Goal: Task Accomplishment & Management: Manage account settings

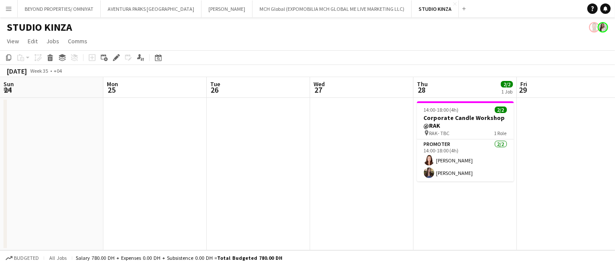
scroll to position [0, 297]
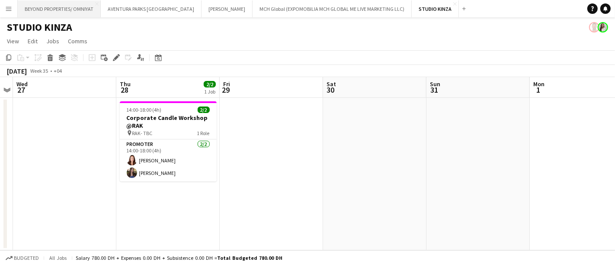
click at [70, 8] on button "BEYOND PROPERTIES/ OMNIYAT Close" at bounding box center [59, 8] width 83 height 17
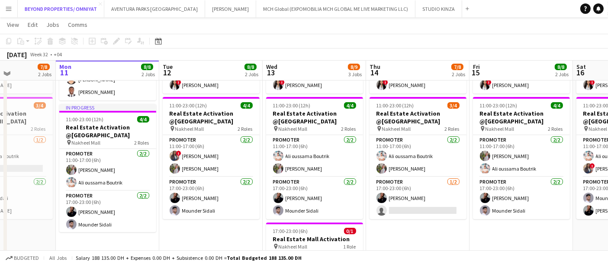
scroll to position [161, 0]
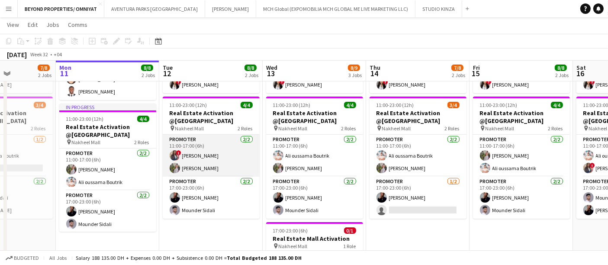
click at [221, 167] on app-card-role "Promoter 2/2 11:00-17:00 (6h) ! Rajaa Fannan Yulia Morozova" at bounding box center [211, 156] width 97 height 42
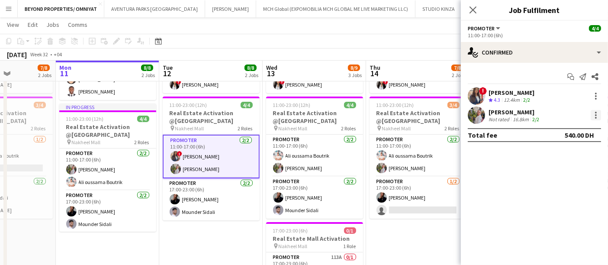
click at [592, 114] on div at bounding box center [596, 115] width 10 height 10
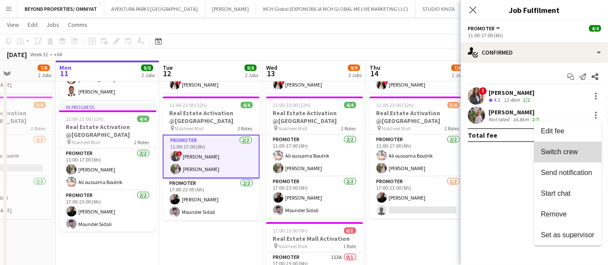
click at [578, 150] on span "Switch crew" at bounding box center [568, 152] width 54 height 8
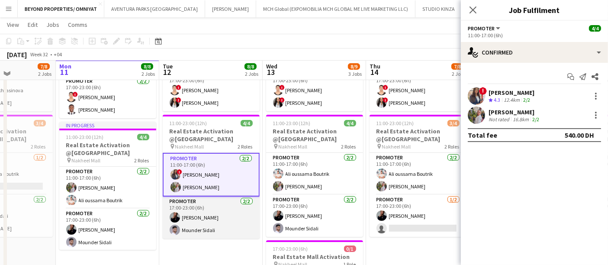
click at [216, 221] on app-card-role "Promoter 2/2 17:00-23:00 (6h) Mey Nory Mounder Sidali" at bounding box center [211, 217] width 97 height 42
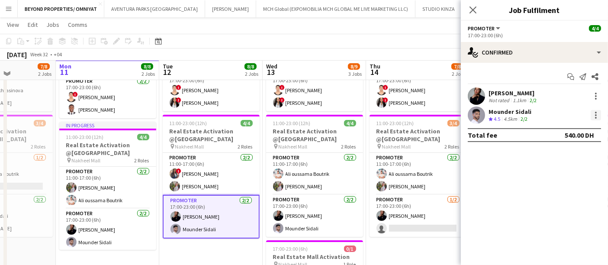
click at [593, 112] on div at bounding box center [596, 115] width 10 height 10
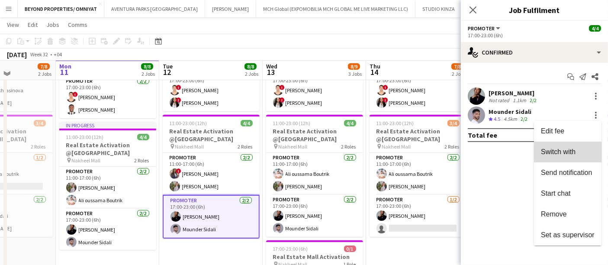
click at [570, 152] on span "Switch with" at bounding box center [558, 151] width 35 height 7
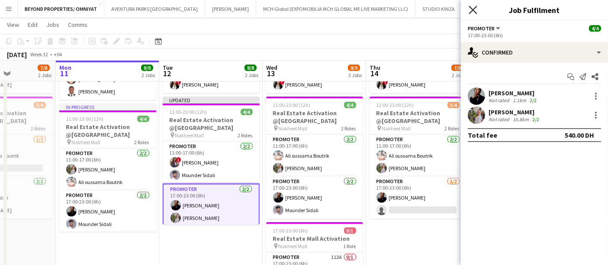
click at [475, 9] on icon "Close pop-in" at bounding box center [473, 10] width 8 height 8
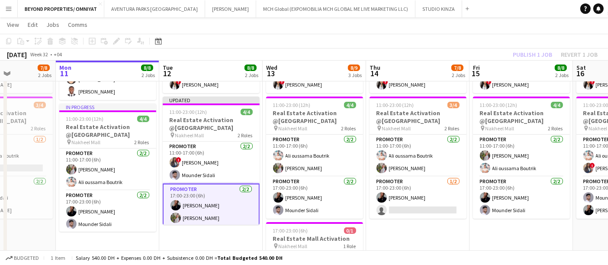
click at [498, 237] on app-date-cell "11:00-23:00 (12h) 4/4 Real Estate Activation @MOE pin Mall of Emirates 2 Roles …" at bounding box center [520, 145] width 103 height 341
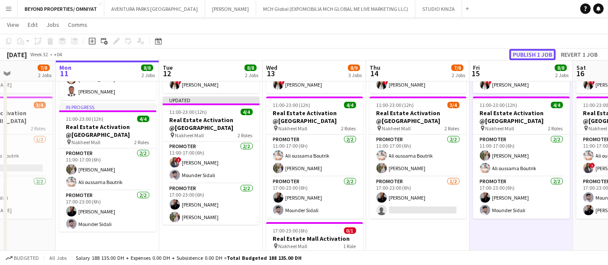
click at [533, 53] on button "Publish 1 job" at bounding box center [532, 54] width 46 height 11
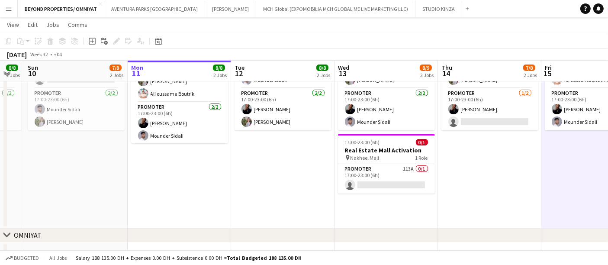
scroll to position [0, 241]
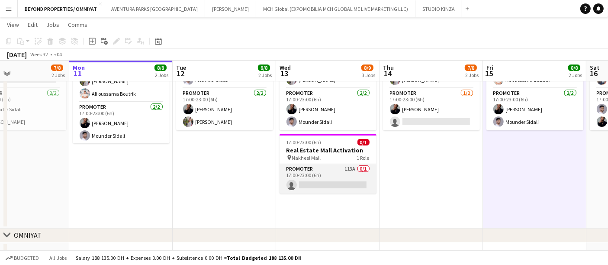
click at [308, 172] on app-card-role "Promoter 113A 0/1 17:00-23:00 (6h) single-neutral-actions" at bounding box center [328, 178] width 97 height 29
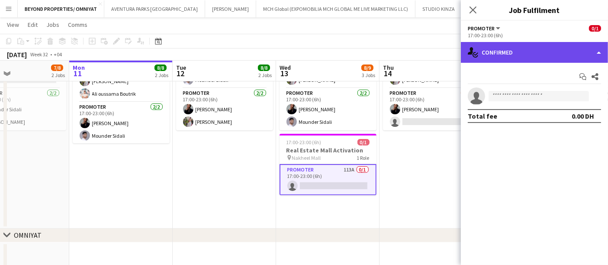
click at [529, 54] on div "single-neutral-actions-check-2 Confirmed" at bounding box center [534, 52] width 147 height 21
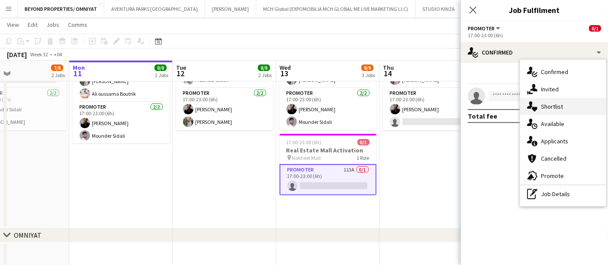
click at [558, 108] on div "single-neutral-actions-heart Shortlist" at bounding box center [563, 106] width 86 height 17
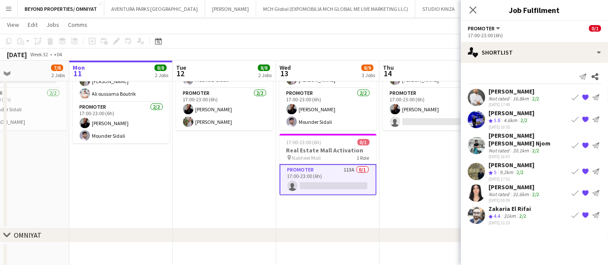
click at [498, 191] on div "Not rated" at bounding box center [500, 194] width 22 height 6
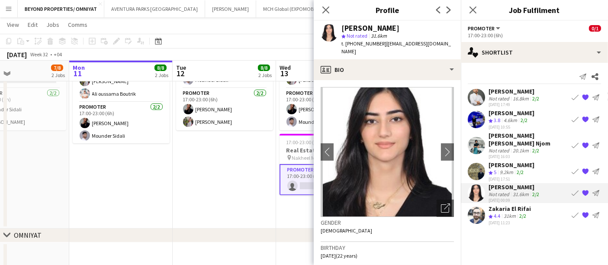
drag, startPoint x: 398, startPoint y: 28, endPoint x: 334, endPoint y: 29, distance: 64.5
click at [334, 29] on div "Mariam Ammary star Not rated 31.6km t. +971569181891 | mariamalammaryy@gmail.com" at bounding box center [387, 40] width 147 height 39
copy div "Mariam Ammary"
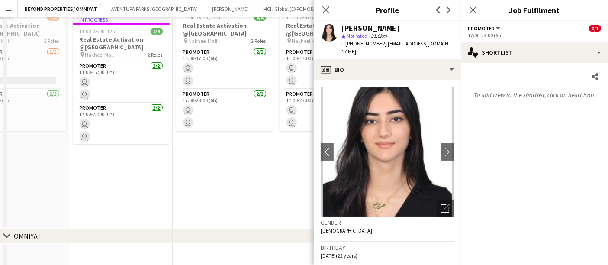
scroll to position [0, 0]
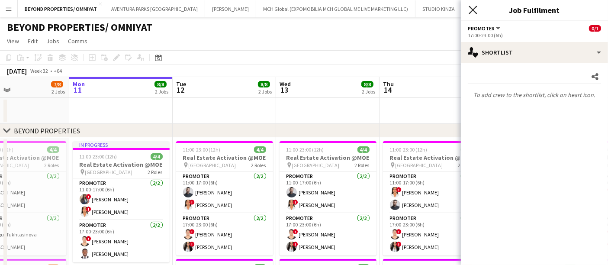
click at [475, 10] on icon "Close pop-in" at bounding box center [473, 10] width 8 height 8
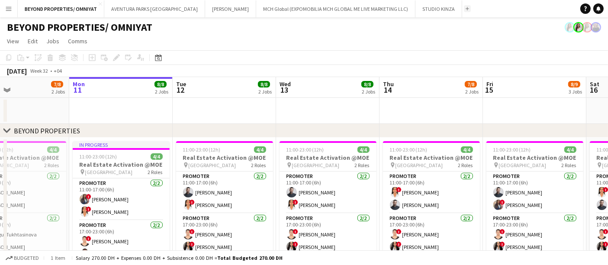
click at [464, 8] on button "Add" at bounding box center [467, 8] width 7 height 7
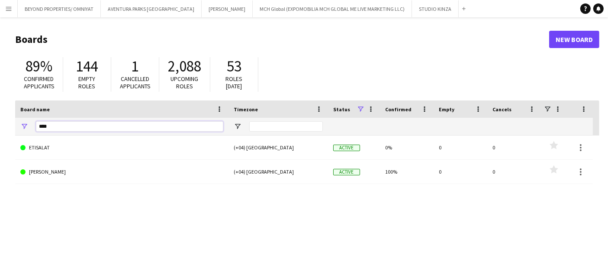
drag, startPoint x: 80, startPoint y: 124, endPoint x: 29, endPoint y: 125, distance: 51.1
click at [29, 125] on div "****" at bounding box center [121, 126] width 213 height 17
paste input "*********"
type input "**********"
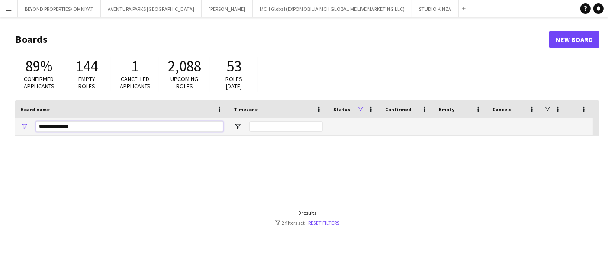
drag, startPoint x: 77, startPoint y: 128, endPoint x: 23, endPoint y: 132, distance: 53.4
click at [23, 132] on div "**********" at bounding box center [121, 126] width 213 height 17
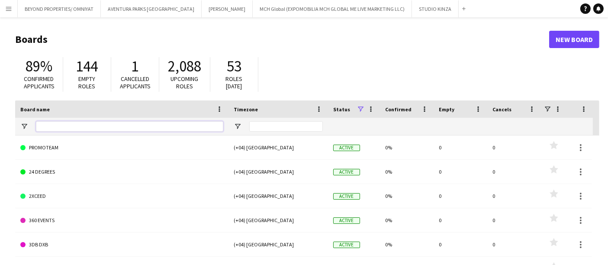
paste input "**********"
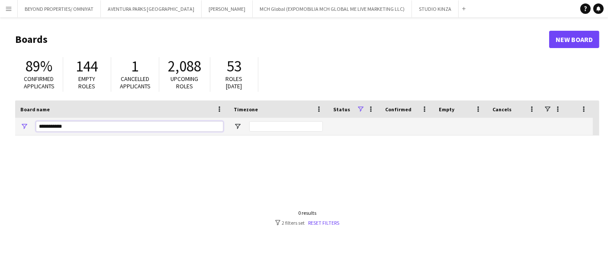
drag, startPoint x: 72, startPoint y: 126, endPoint x: 51, endPoint y: 125, distance: 20.8
click at [51, 125] on input "**********" at bounding box center [129, 126] width 187 height 10
type input "*"
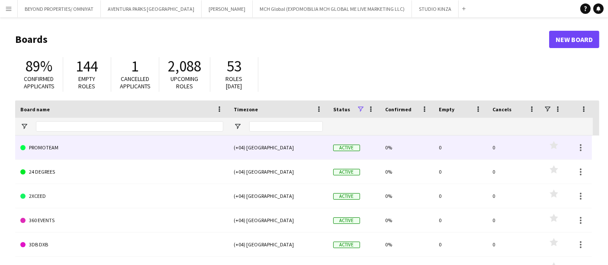
drag, startPoint x: 377, startPoint y: 155, endPoint x: 377, endPoint y: 162, distance: 6.9
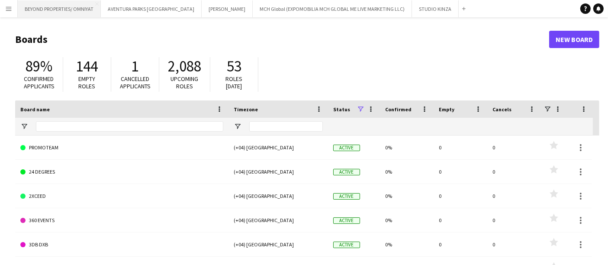
click at [60, 8] on button "BEYOND PROPERTIES/ OMNIYAT Close" at bounding box center [59, 8] width 83 height 17
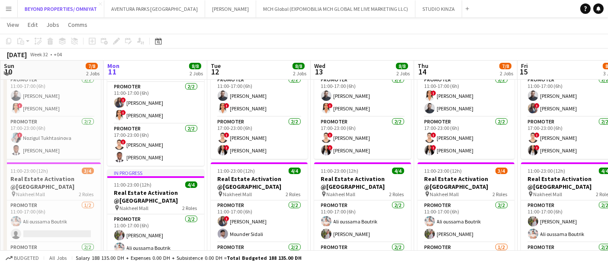
scroll to position [97, 0]
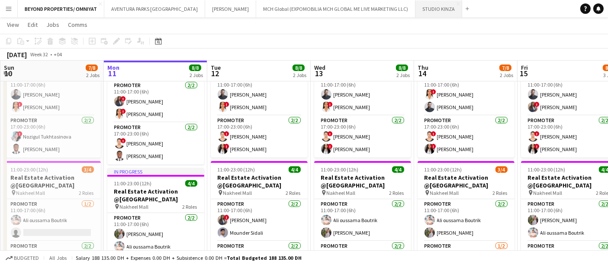
click at [415, 13] on button "STUDIO KINZA Close" at bounding box center [438, 8] width 47 height 17
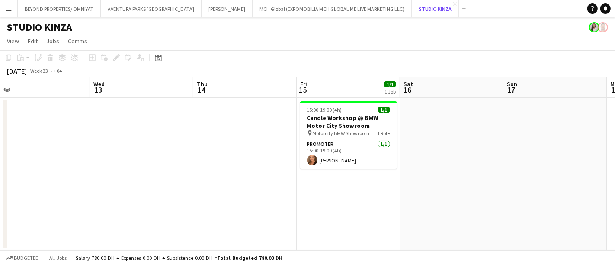
scroll to position [0, 324]
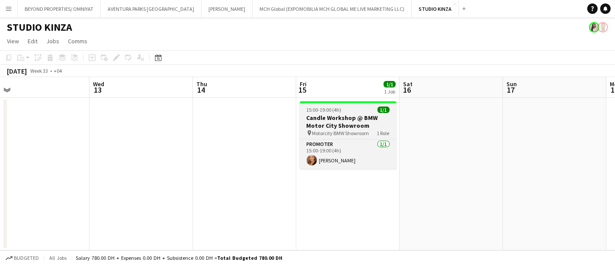
click at [360, 103] on app-job-card "15:00-19:00 (4h) 1/1 Candle Workshop @ BMW Motor City Showroom pin Motorcity BM…" at bounding box center [348, 134] width 97 height 67
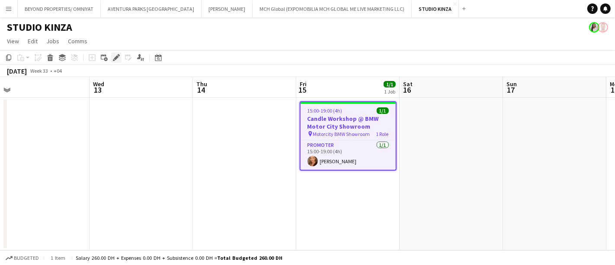
click at [117, 58] on icon at bounding box center [116, 57] width 5 height 5
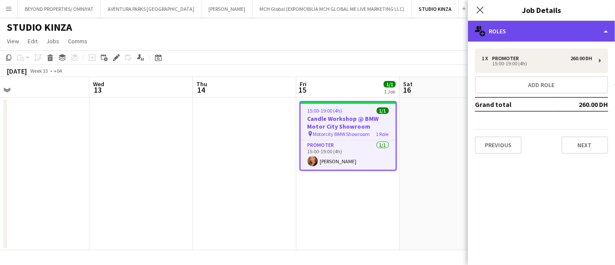
click at [518, 31] on div "multiple-users-add Roles" at bounding box center [541, 31] width 147 height 21
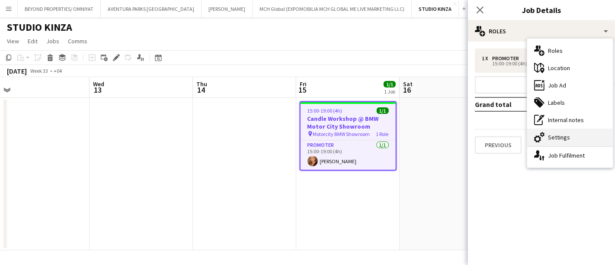
click at [566, 135] on div "cog-double-3 Settings" at bounding box center [570, 137] width 86 height 17
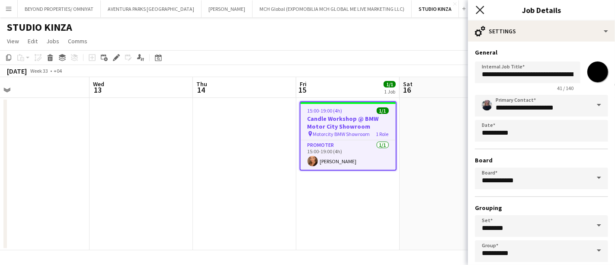
click at [482, 8] on icon at bounding box center [480, 10] width 8 height 8
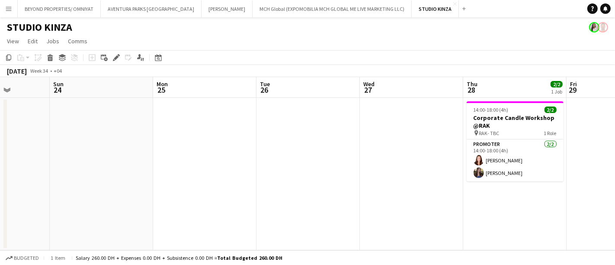
scroll to position [0, 261]
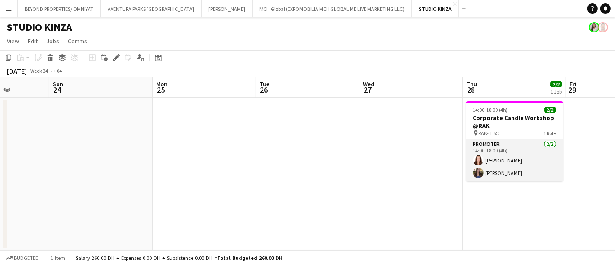
click at [505, 151] on app-card-role "Promoter 2/2 14:00-18:00 (4h) Natasha Faux Hagar Maher" at bounding box center [514, 160] width 97 height 42
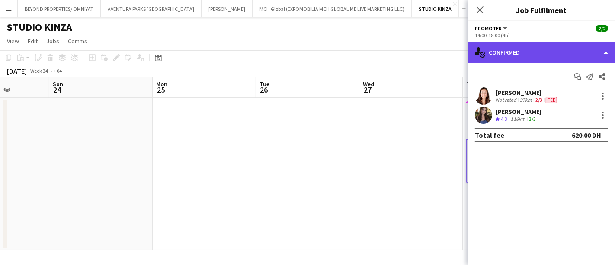
click at [529, 53] on div "single-neutral-actions-check-2 Confirmed" at bounding box center [541, 52] width 147 height 21
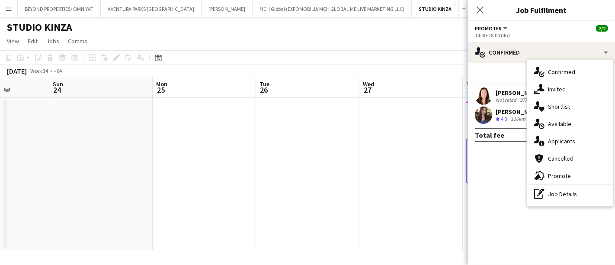
click at [489, 71] on div "Start chat Send notification Share" at bounding box center [541, 77] width 133 height 14
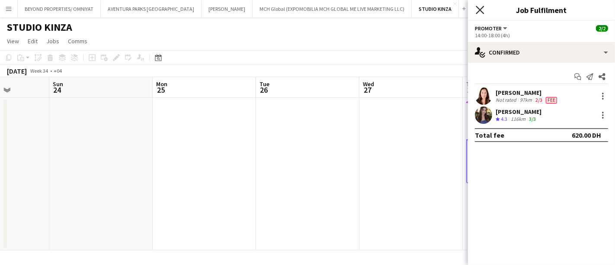
click at [481, 12] on icon "Close pop-in" at bounding box center [480, 10] width 8 height 8
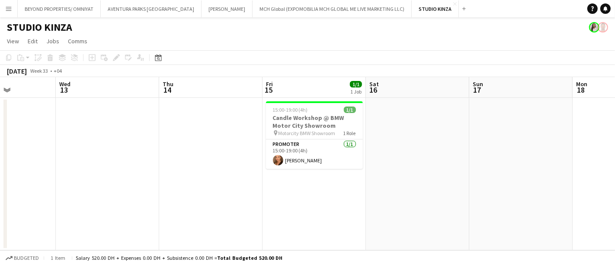
scroll to position [0, 253]
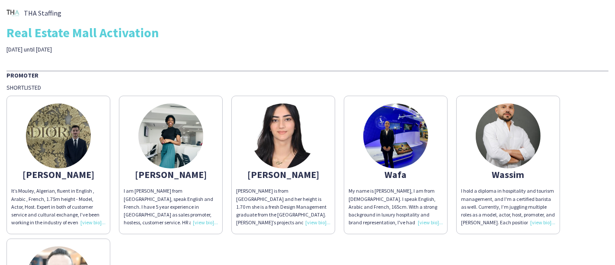
click at [292, 126] on img at bounding box center [283, 135] width 65 height 65
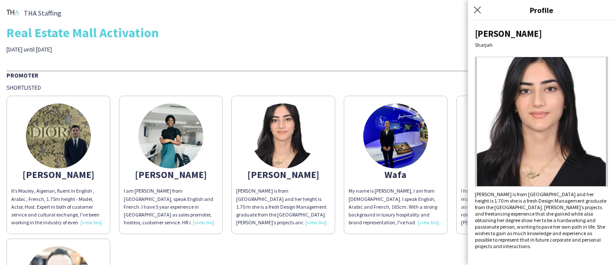
click at [571, 144] on img at bounding box center [541, 122] width 133 height 130
click at [542, 90] on img at bounding box center [541, 122] width 133 height 130
click at [480, 9] on icon "Close pop-in" at bounding box center [477, 10] width 8 height 8
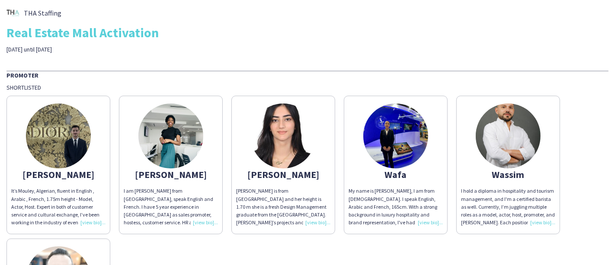
click at [286, 143] on img at bounding box center [283, 135] width 65 height 65
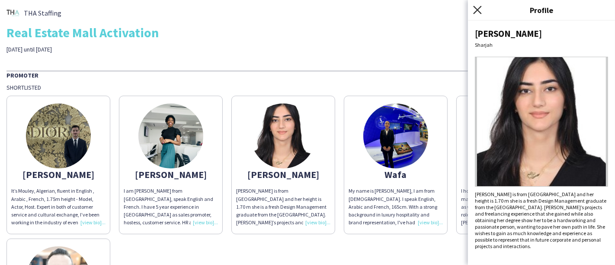
click at [481, 10] on icon "Close pop-in" at bounding box center [477, 10] width 8 height 8
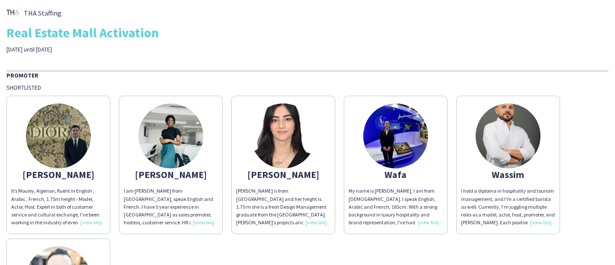
click at [393, 132] on img at bounding box center [395, 135] width 65 height 65
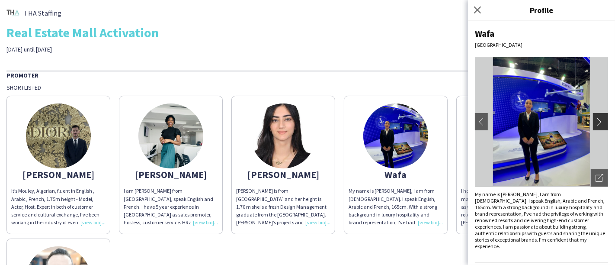
click at [596, 119] on app-icon "chevron-right" at bounding box center [602, 122] width 12 height 8
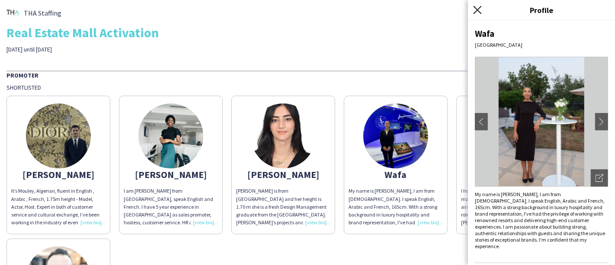
click at [477, 9] on icon "Close pop-in" at bounding box center [477, 10] width 8 height 8
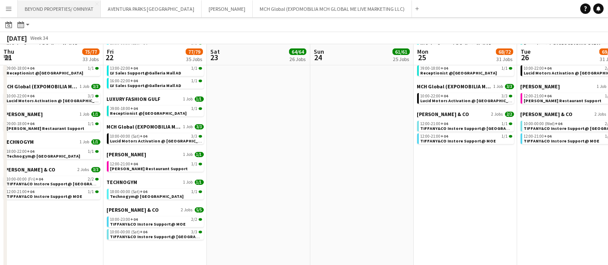
scroll to position [0, 302]
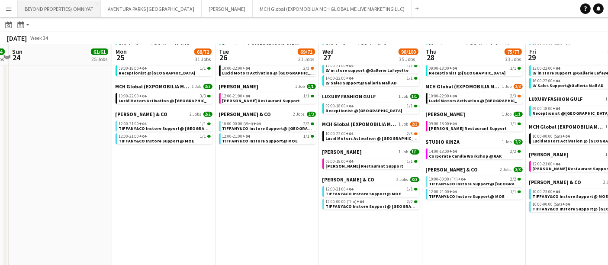
click at [56, 5] on button "BEYOND PROPERTIES/ OMNIYAT Close" at bounding box center [59, 8] width 83 height 17
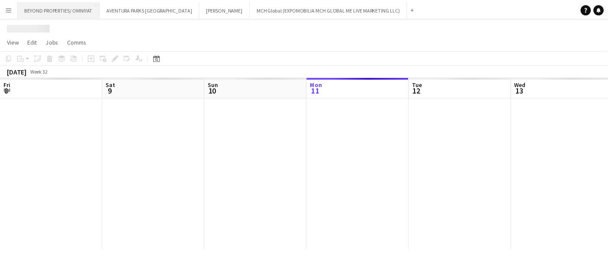
scroll to position [0, 206]
